Goal: Task Accomplishment & Management: Complete application form

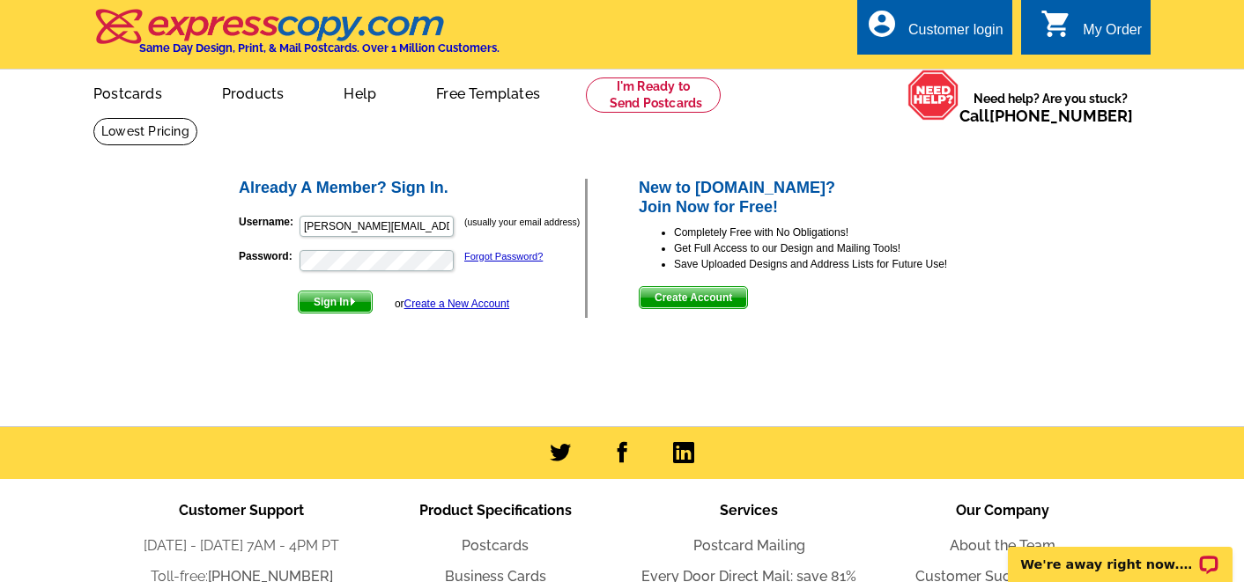
click at [445, 304] on link "Create a New Account" at bounding box center [456, 304] width 105 height 12
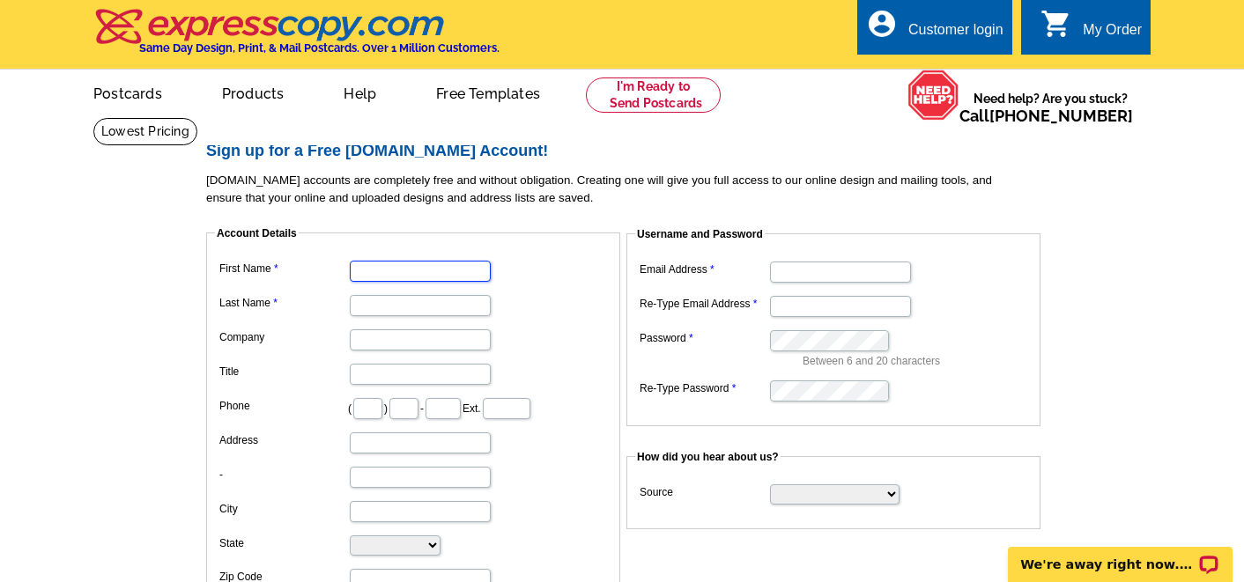
click at [412, 272] on input "First Name" at bounding box center [420, 271] width 141 height 21
type input "Melissa"
type input "Wynne"
type input "Wynne Real Estate Group"
type input "832"
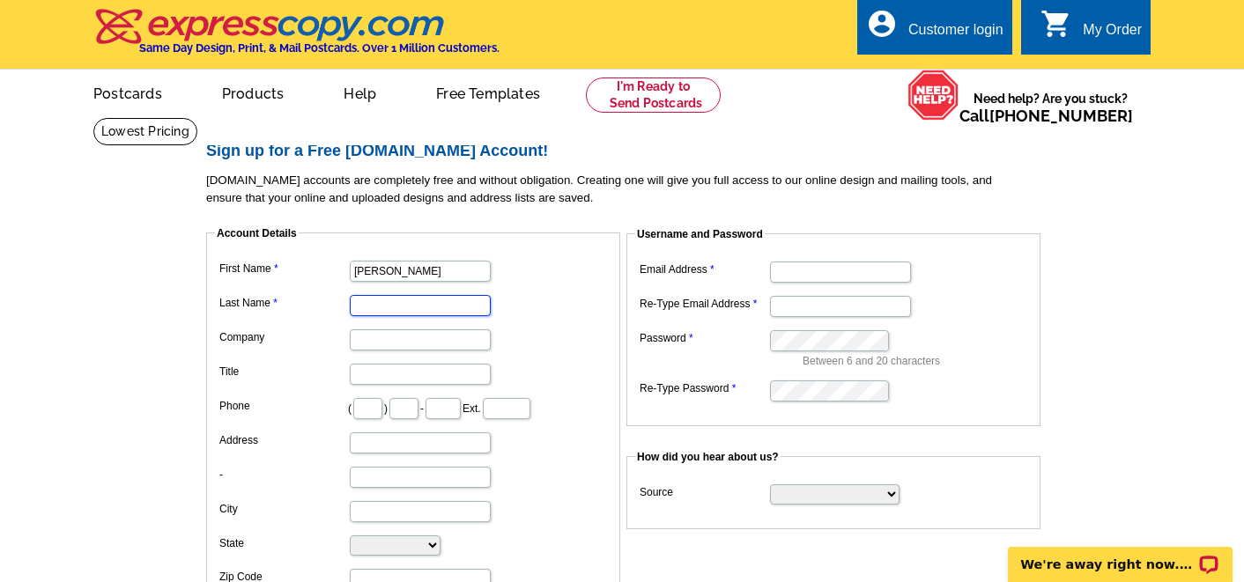
type input "266"
type input "9100"
type input "15922 Township Glen Ln"
type input "Cypress"
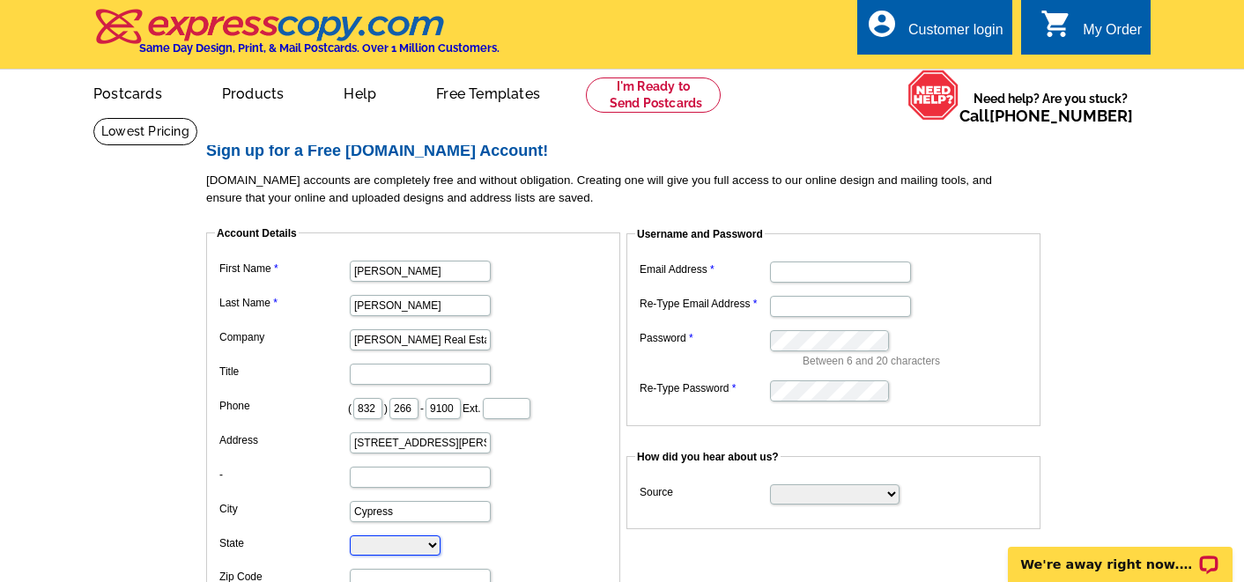
select select "TX"
type input "77433"
type input "Melissa@WynneREG.com"
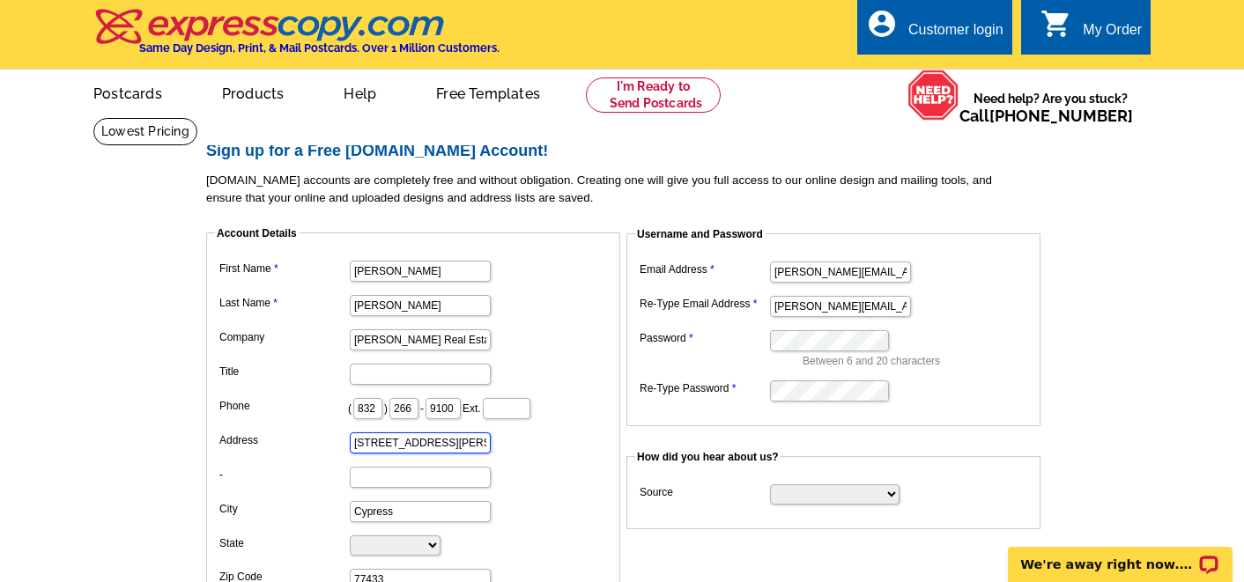
click at [427, 445] on input "15922 Township Glen Ln" at bounding box center [420, 443] width 141 height 21
type input "27239 Tepee Trl"
click at [444, 511] on input "Cypress" at bounding box center [420, 511] width 141 height 21
type input "Hockley"
click at [515, 506] on dd "Hockley" at bounding box center [413, 510] width 397 height 27
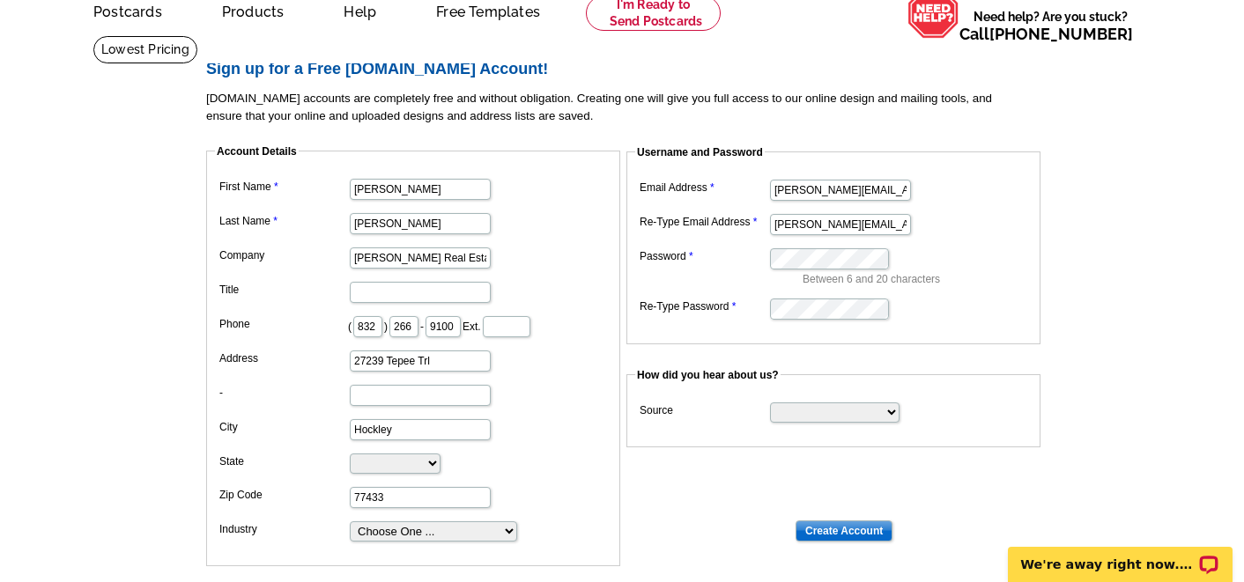
scroll to position [95, 0]
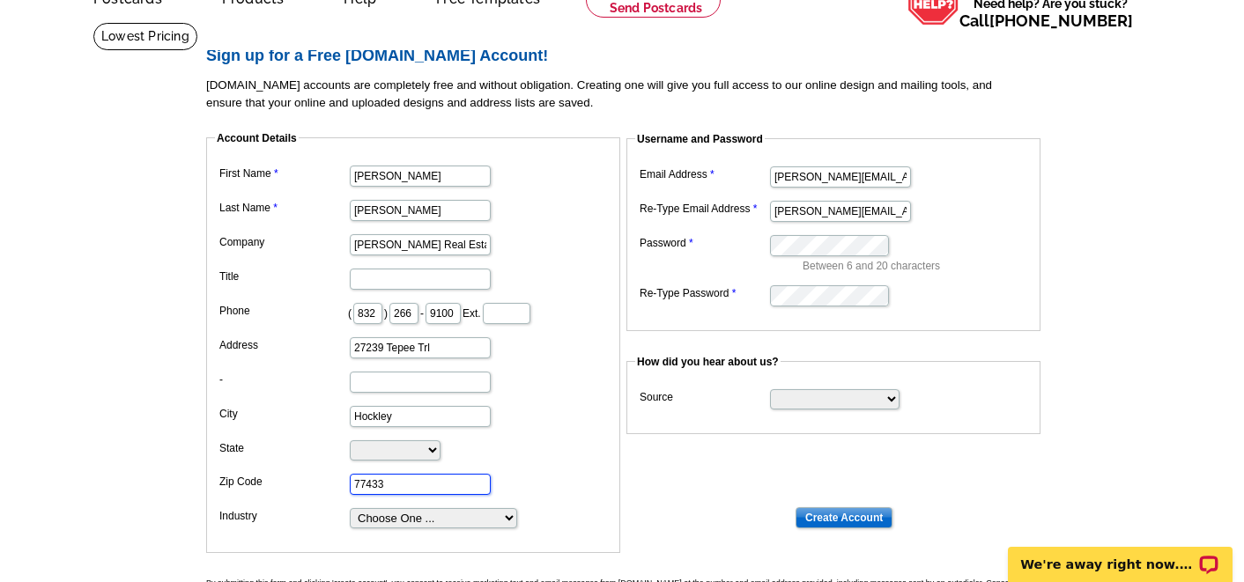
click at [430, 484] on input "77433" at bounding box center [420, 484] width 141 height 21
type input "77447"
click at [555, 474] on dd "77447" at bounding box center [413, 483] width 397 height 27
click at [485, 517] on select "Choose One ... Residential Real Estate Accounting Agriculture Architecture Arts…" at bounding box center [433, 518] width 167 height 20
select select "3"
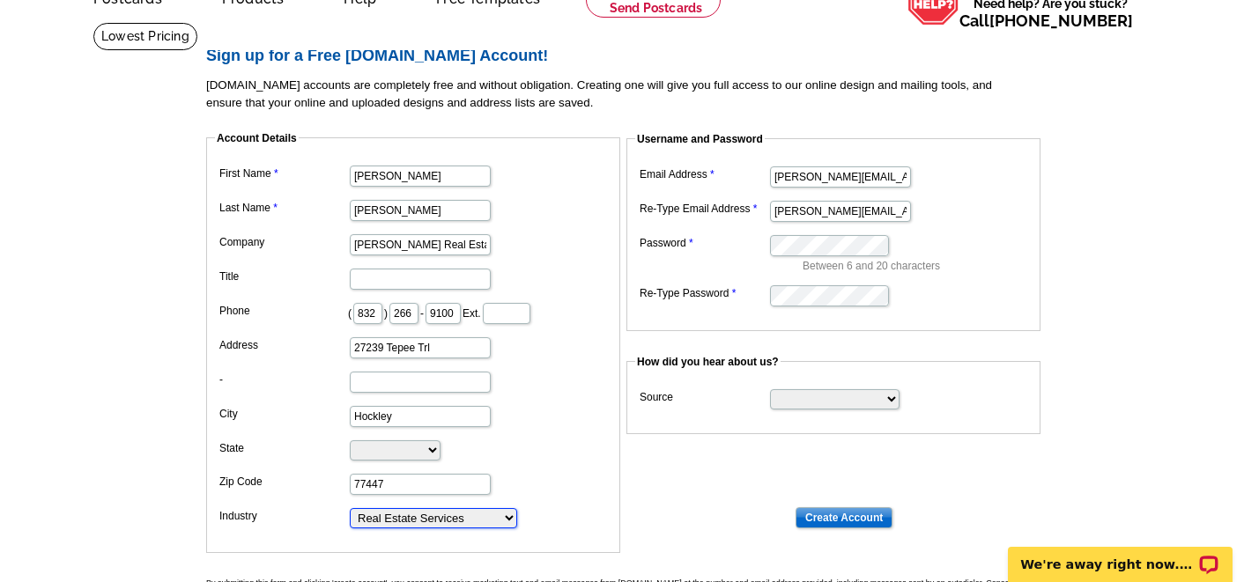
click at [350, 508] on select "Choose One ... Residential Real Estate Accounting Agriculture Architecture Arts…" at bounding box center [433, 518] width 167 height 20
click at [516, 423] on dd "Hockley" at bounding box center [413, 415] width 397 height 27
click at [800, 259] on dd "Between 6 and 20 characters" at bounding box center [833, 252] width 397 height 43
click at [792, 401] on select "Search Engine Television Ad Direct Mail Postcard Email Referred by a friend Oth…" at bounding box center [835, 399] width 130 height 20
select select "postcard"
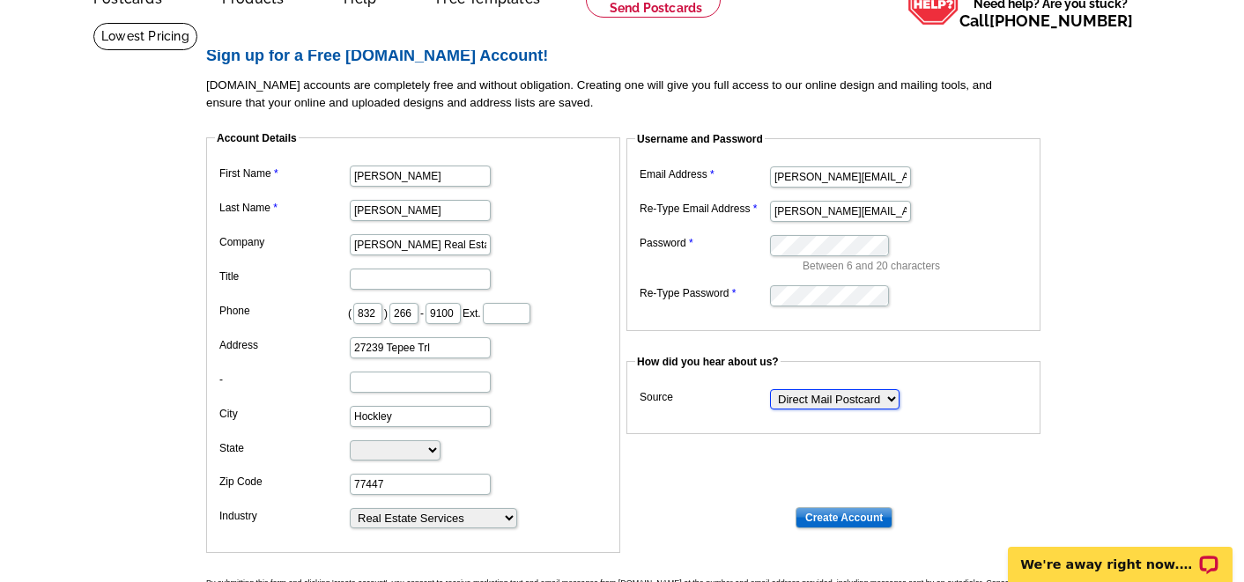
click at [770, 389] on select "Search Engine Television Ad Direct Mail Postcard Email Referred by a friend Oth…" at bounding box center [835, 399] width 130 height 20
click at [851, 521] on input "Create Account" at bounding box center [844, 518] width 97 height 21
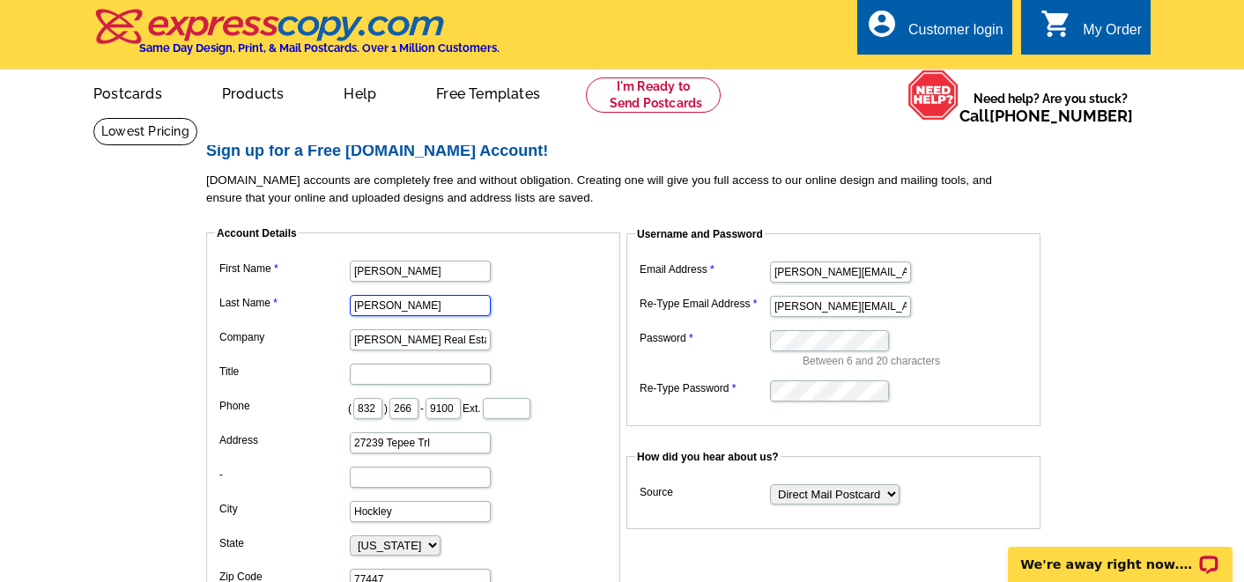
click at [393, 308] on input "Wynne" at bounding box center [420, 305] width 141 height 21
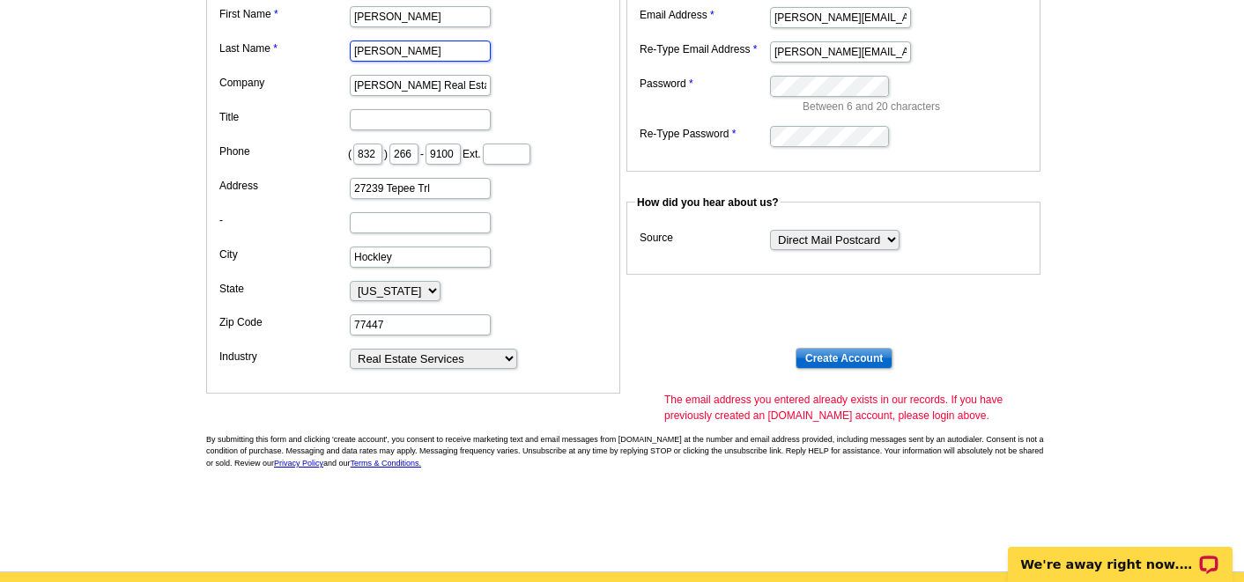
scroll to position [332, 0]
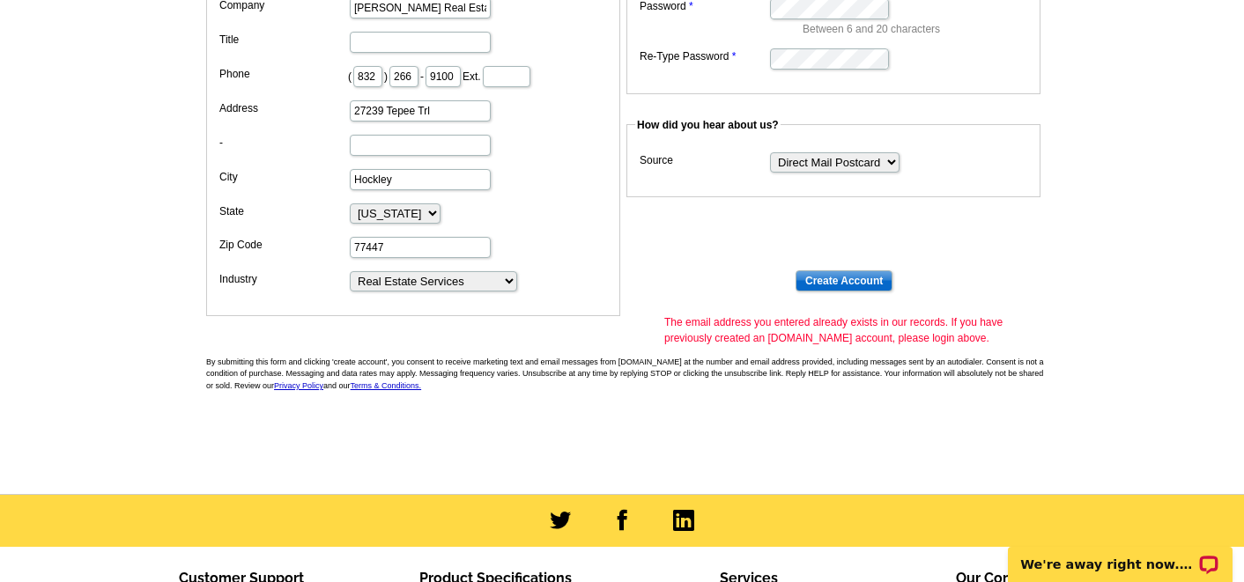
type input "[PERSON_NAME]"
click at [855, 279] on input "Create Account" at bounding box center [844, 281] width 97 height 21
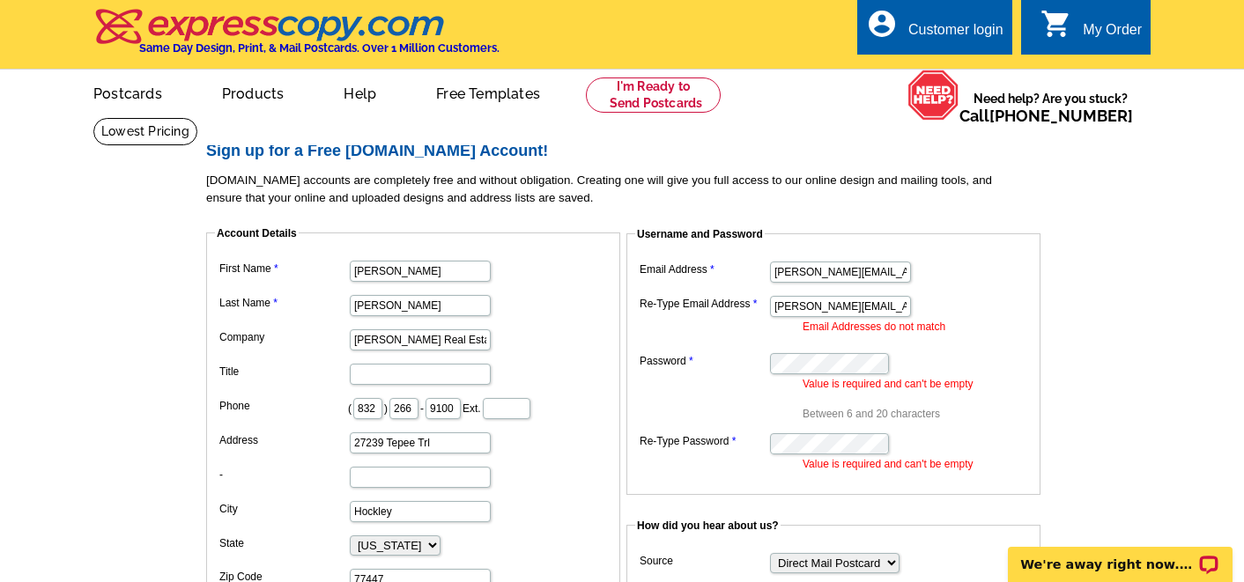
click at [961, 26] on div "Customer login" at bounding box center [955, 34] width 95 height 25
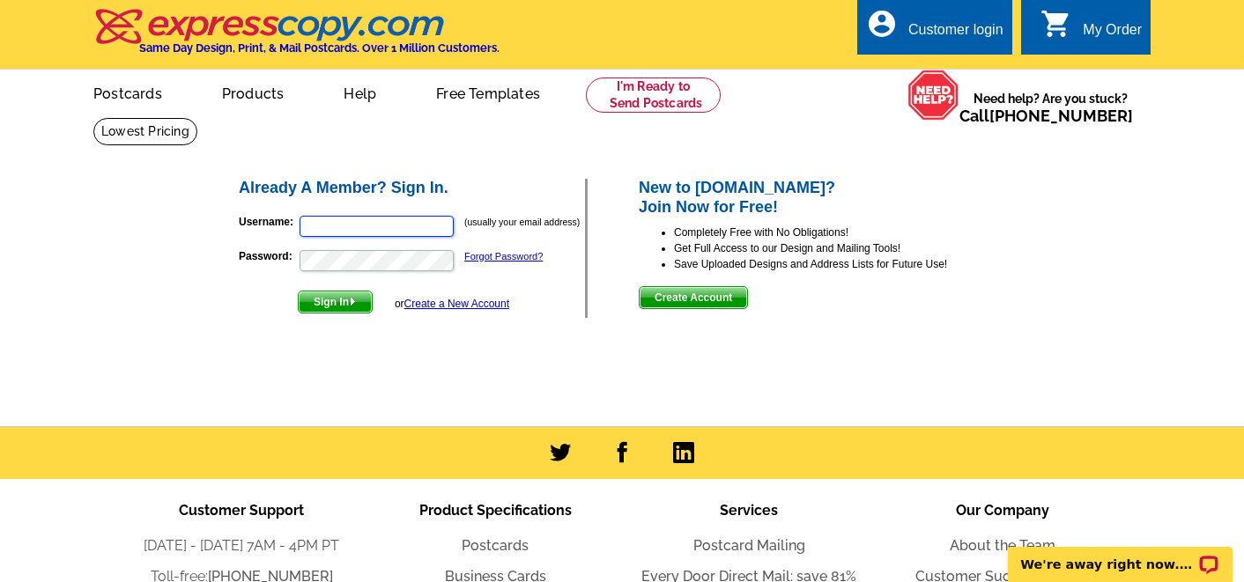
click at [367, 226] on input "Username:" at bounding box center [377, 226] width 154 height 21
type input "[PERSON_NAME][EMAIL_ADDRESS][DOMAIN_NAME]"
click at [298, 291] on button "Sign In" at bounding box center [335, 302] width 75 height 23
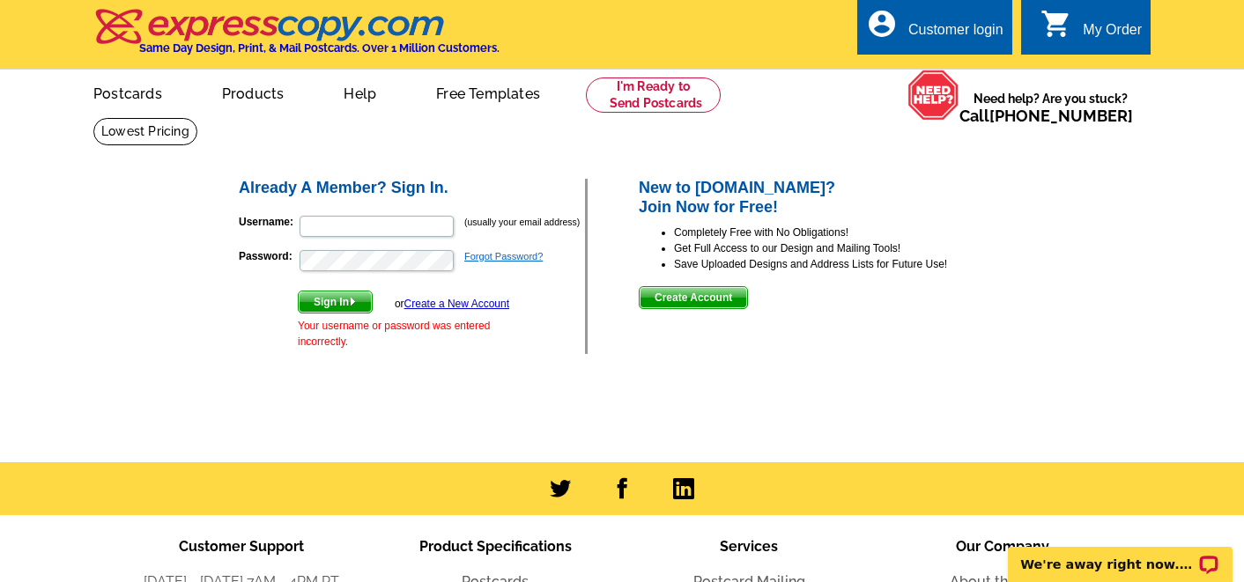
click at [486, 256] on link "Forgot Password?" at bounding box center [503, 256] width 78 height 11
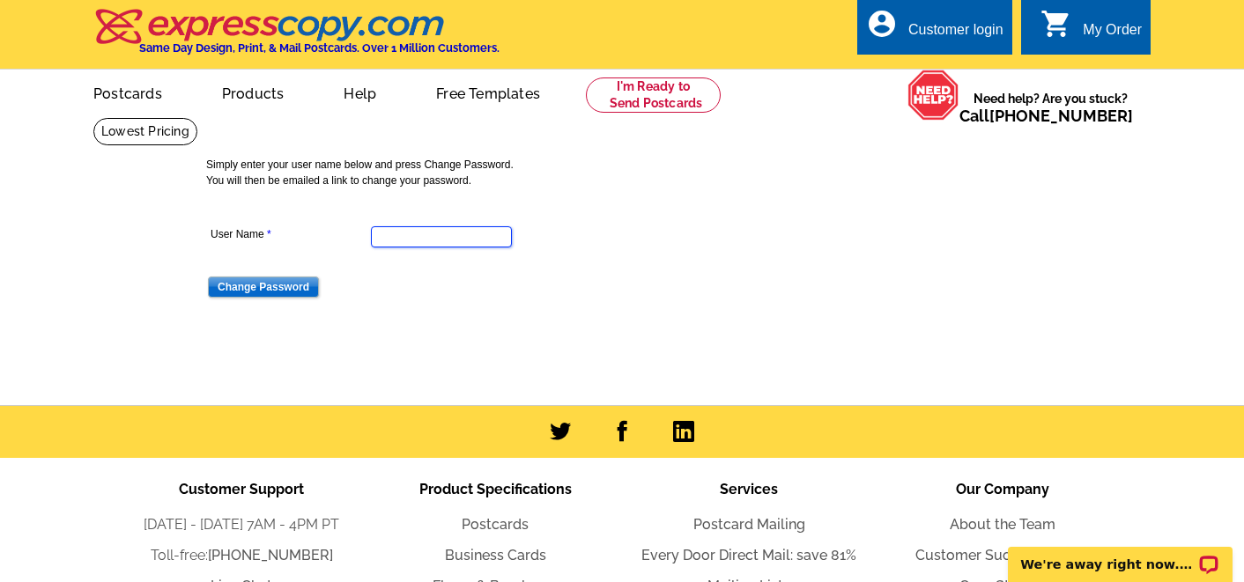
click at [442, 245] on input "User Name" at bounding box center [441, 236] width 141 height 21
type input "Melissa@WynneREG.com"
click at [274, 285] on input "Change Password" at bounding box center [263, 287] width 111 height 21
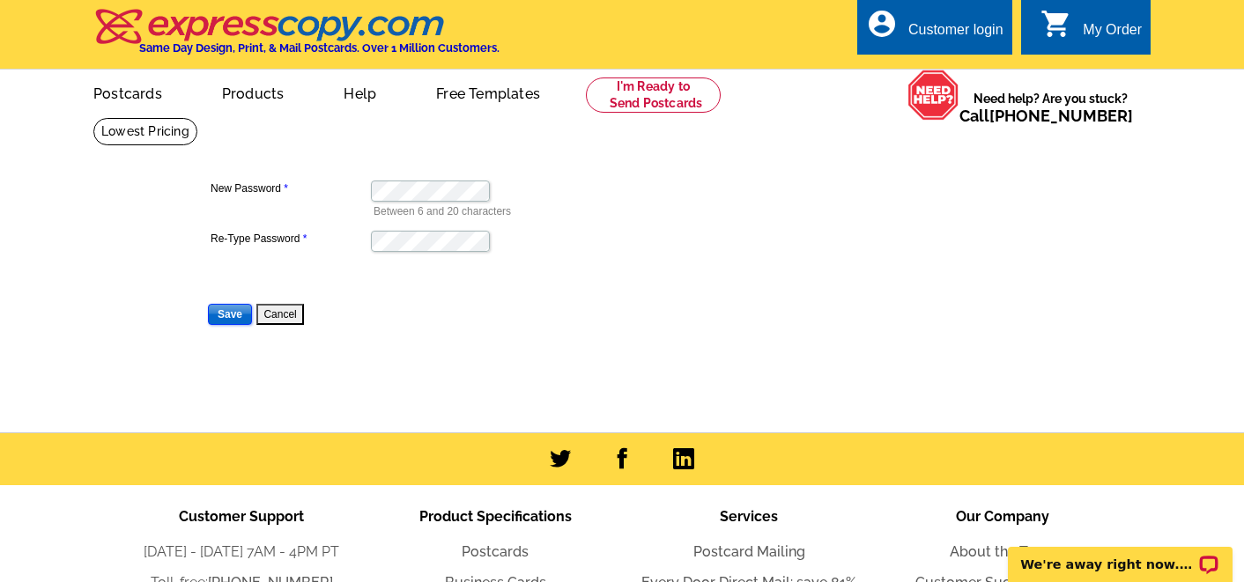
click at [233, 317] on input "Save" at bounding box center [230, 314] width 44 height 21
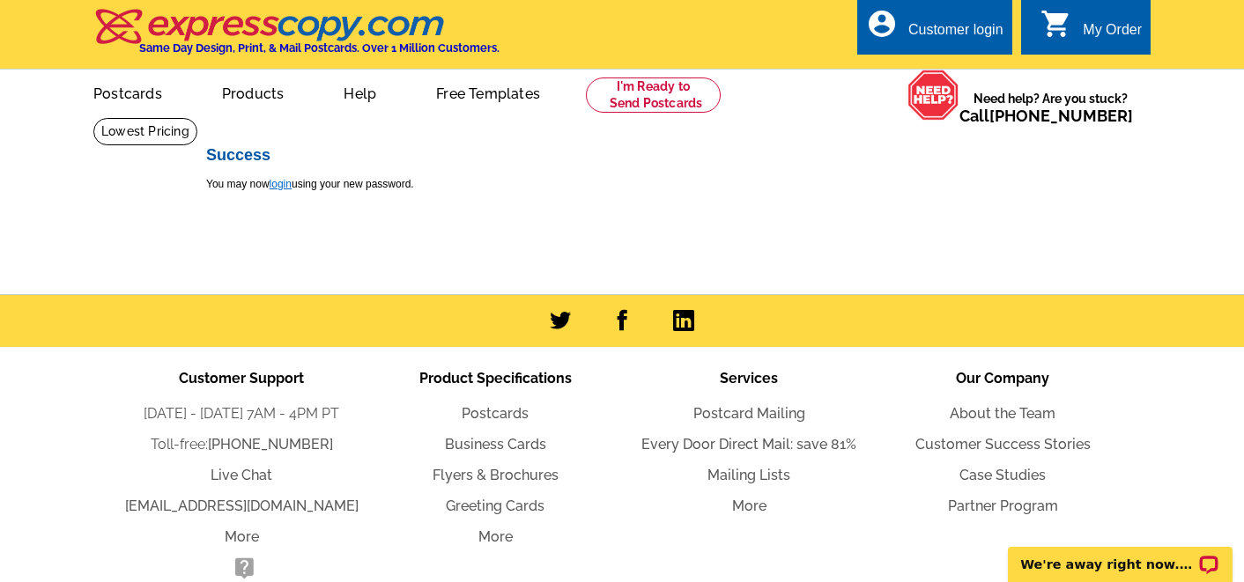
click at [280, 183] on link "login" at bounding box center [281, 184] width 22 height 12
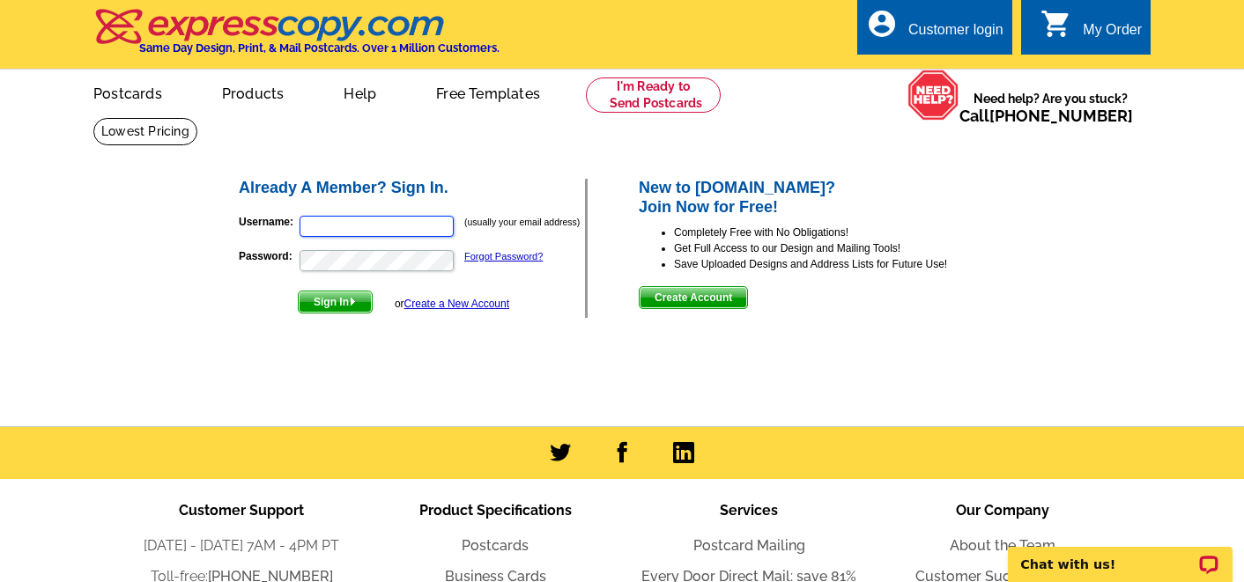
click at [310, 228] on input "Username:" at bounding box center [377, 226] width 154 height 21
type input "[PERSON_NAME][EMAIL_ADDRESS][DOMAIN_NAME]"
click at [342, 304] on span "Sign In" at bounding box center [335, 302] width 73 height 21
